Goal: Information Seeking & Learning: Learn about a topic

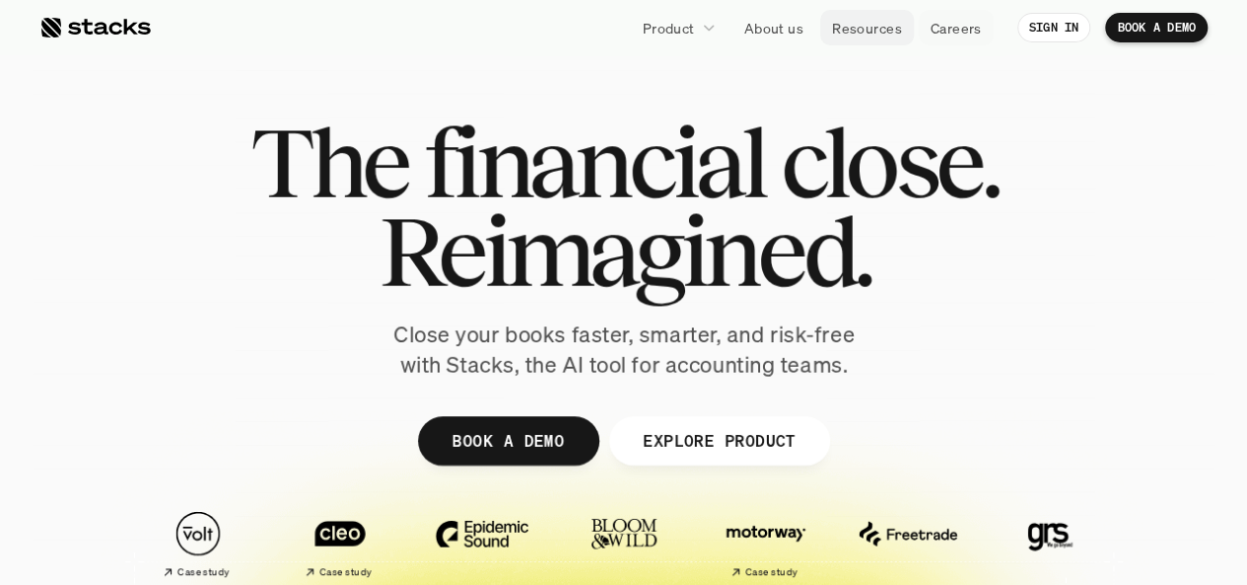
click at [862, 21] on p "Resources" at bounding box center [867, 28] width 70 height 21
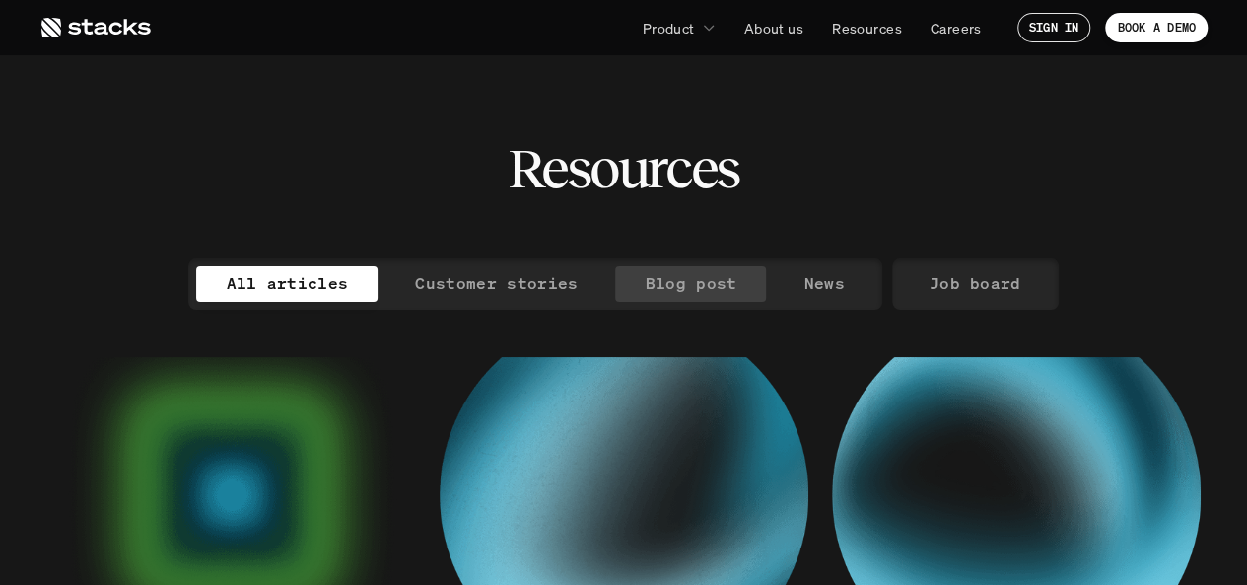
click at [692, 283] on p "Blog post" at bounding box center [691, 283] width 92 height 29
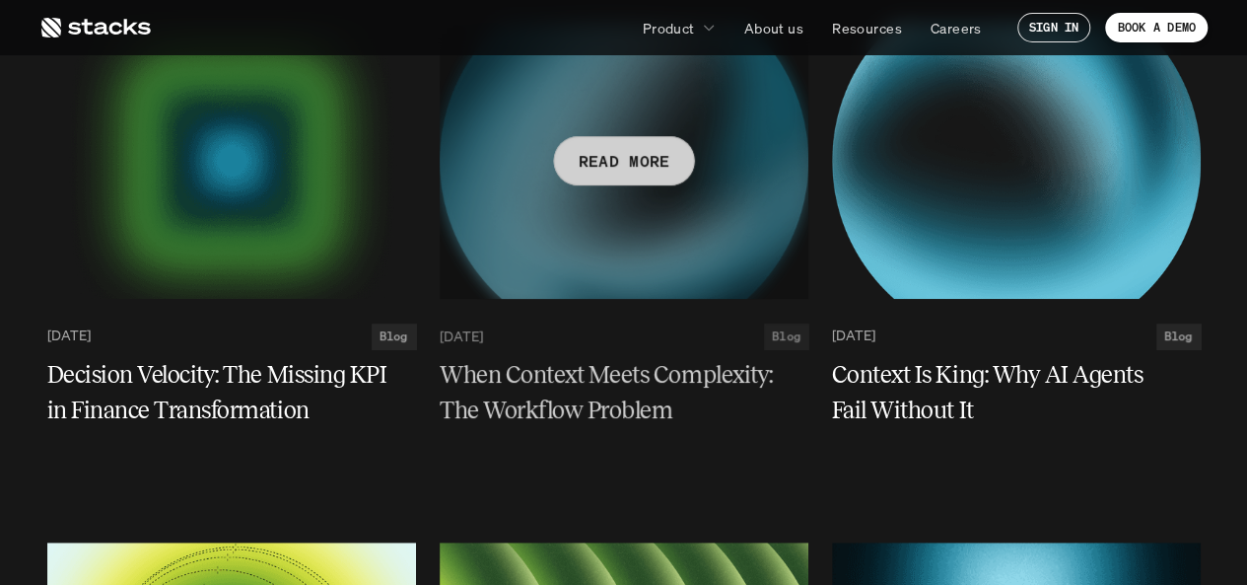
scroll to position [336, 0]
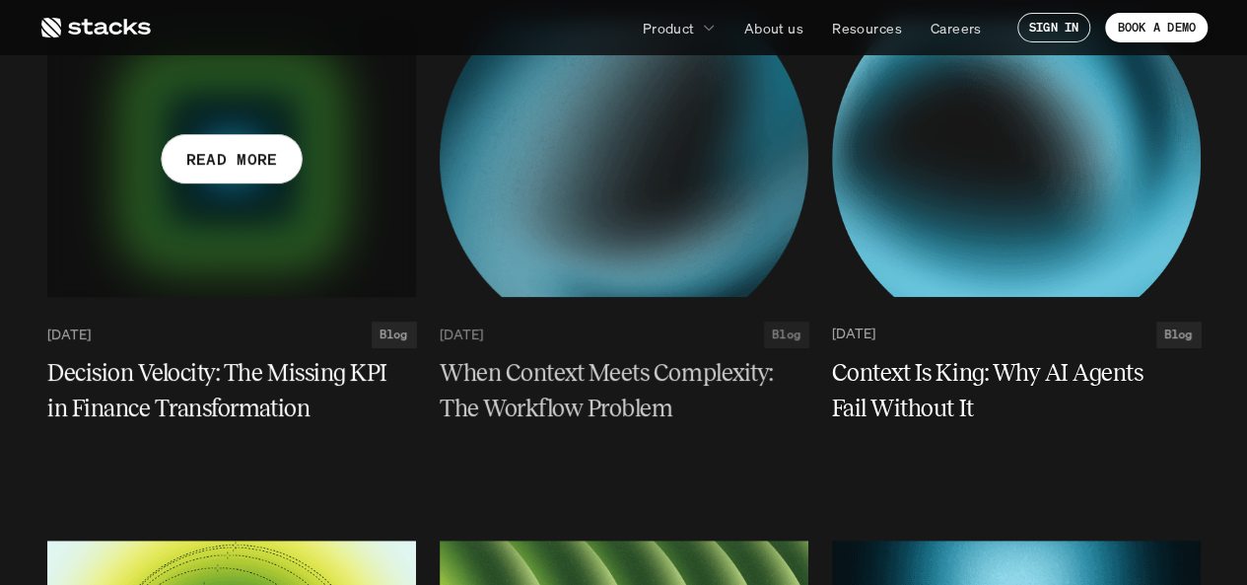
click at [193, 373] on h5 "Decision Velocity: The Missing KPI in Finance Transformation" at bounding box center [219, 390] width 345 height 71
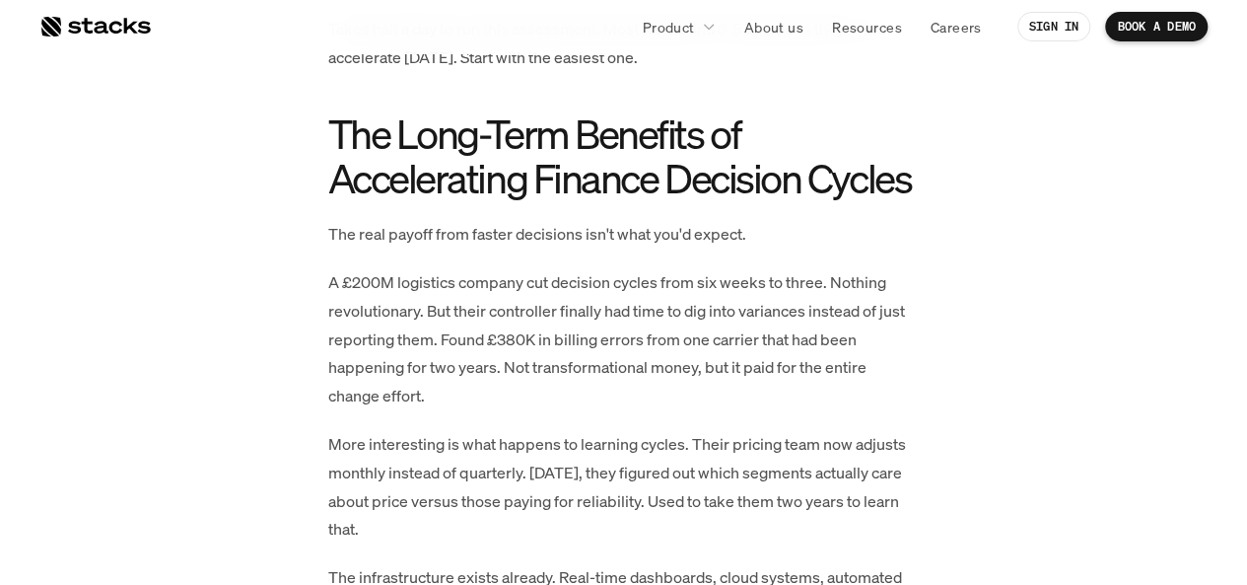
scroll to position [6724, 0]
